Goal: Check status: Check status

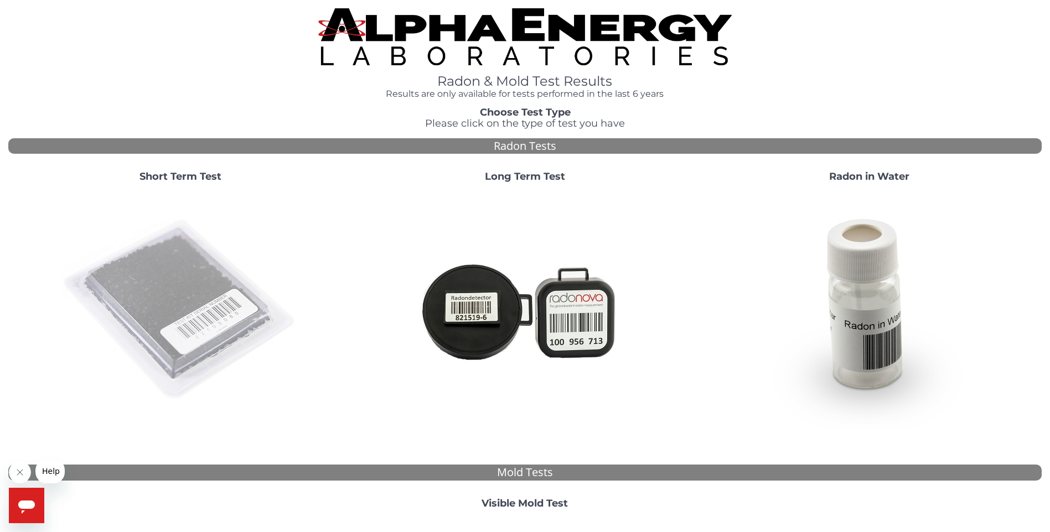
click at [142, 287] on img at bounding box center [180, 310] width 238 height 238
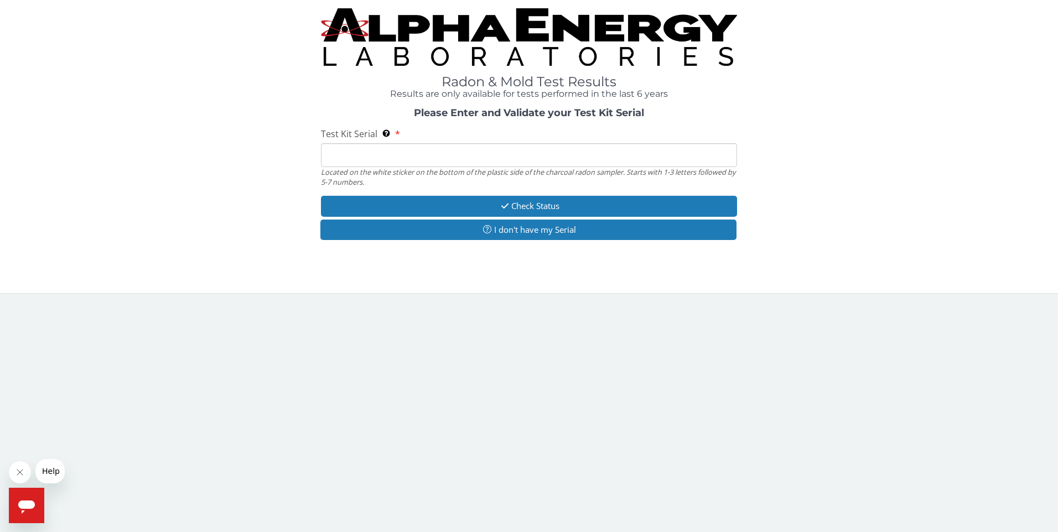
click at [377, 151] on input "Test Kit Serial Located on the white sticker on the bottom of the plastic side …" at bounding box center [529, 155] width 417 height 24
paste input "RA126011"
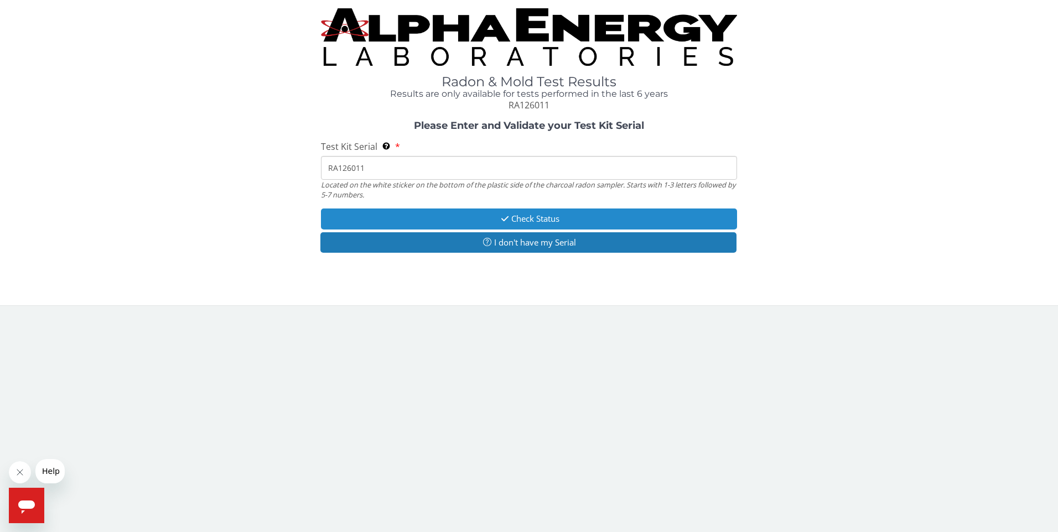
type input "RA126011"
click at [522, 218] on button "Check Status" at bounding box center [529, 219] width 417 height 20
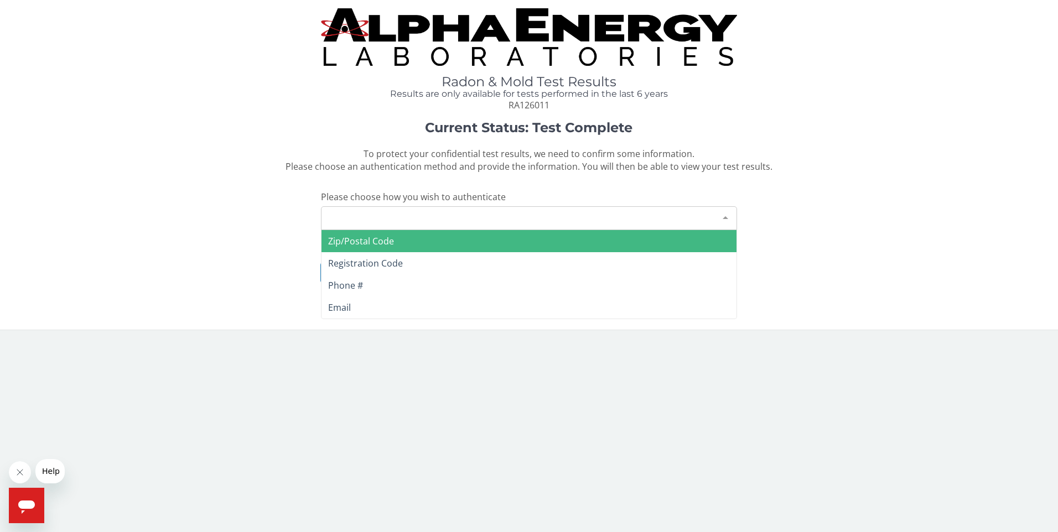
click at [428, 219] on div "Please make a selection" at bounding box center [529, 218] width 417 height 24
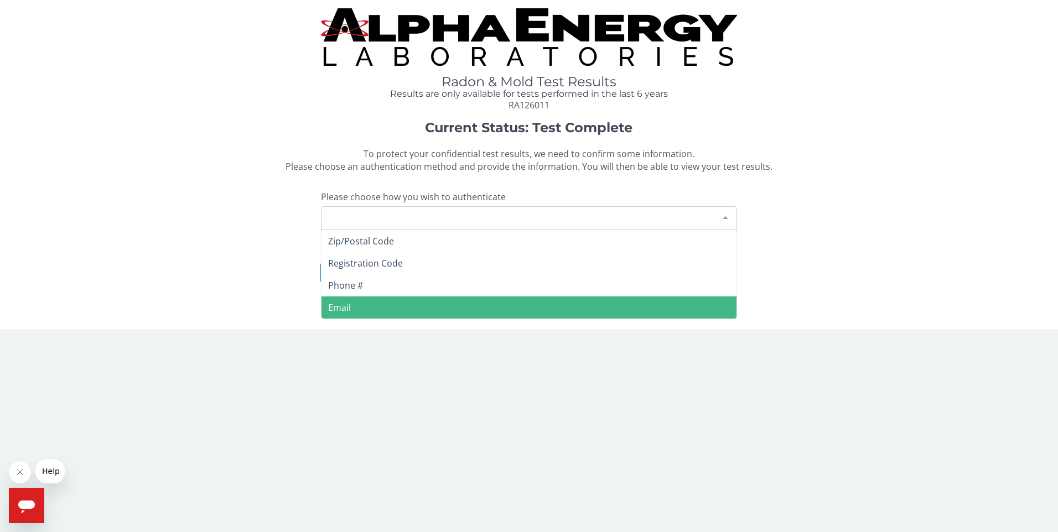
click at [346, 305] on span "Email" at bounding box center [339, 308] width 23 height 12
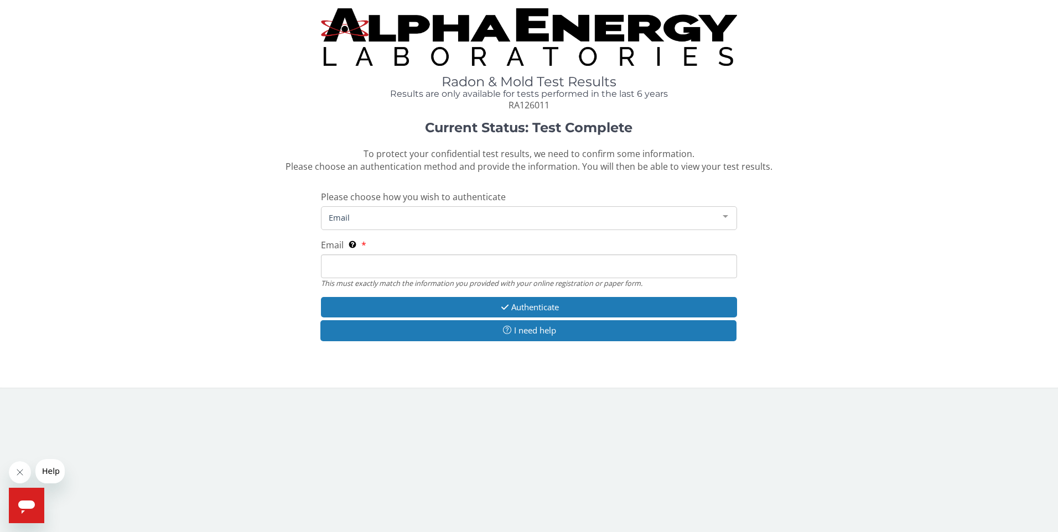
click at [354, 263] on input "Email This must exactly match the information you provided with your online reg…" at bounding box center [529, 267] width 417 height 24
type input "[PERSON_NAME][EMAIL_ADDRESS][PERSON_NAME][DOMAIN_NAME]"
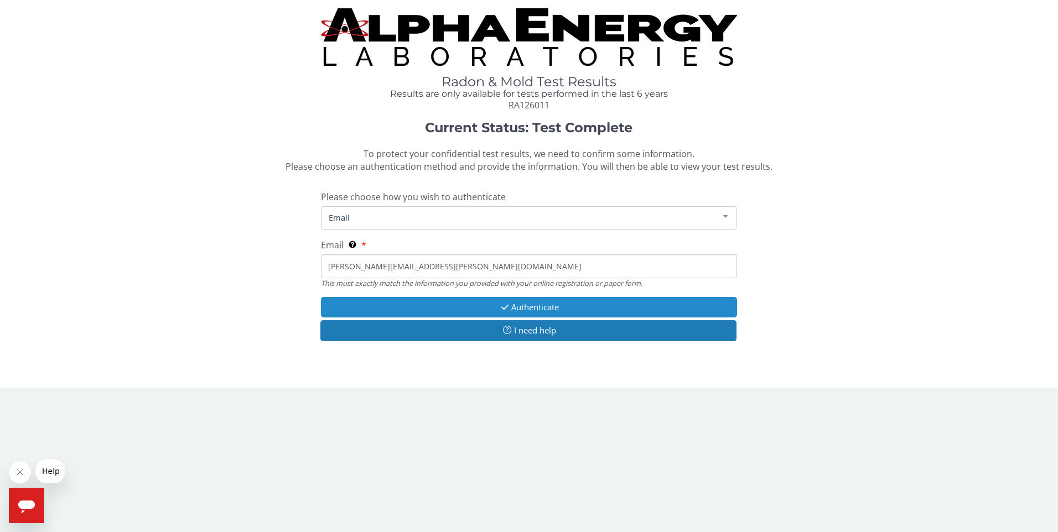
click at [530, 303] on button "Authenticate" at bounding box center [529, 307] width 417 height 20
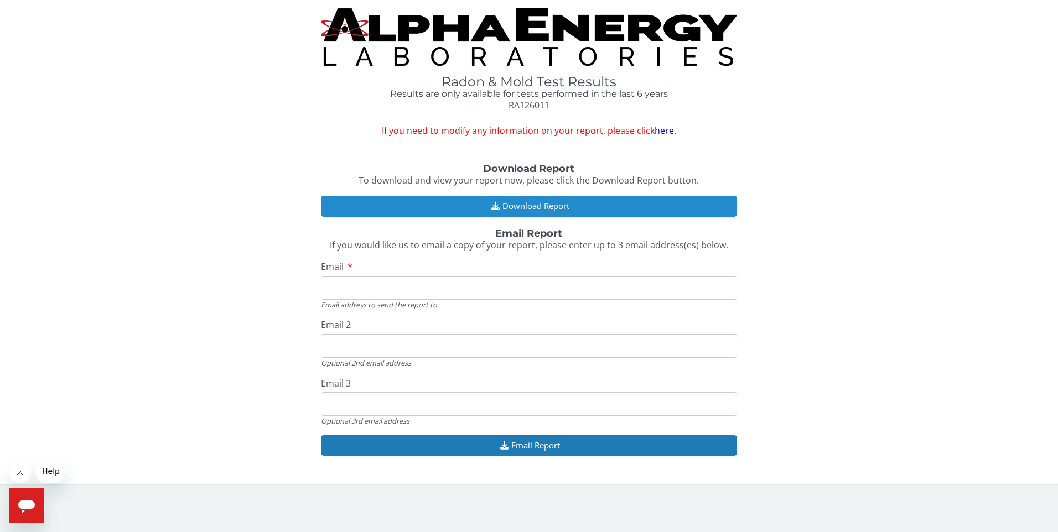
click at [524, 205] on button "Download Report" at bounding box center [529, 206] width 417 height 20
